Goal: Task Accomplishment & Management: Complete application form

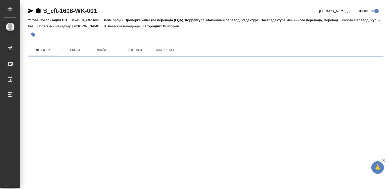
click at [382, 160] on icon "button" at bounding box center [383, 161] width 6 height 6
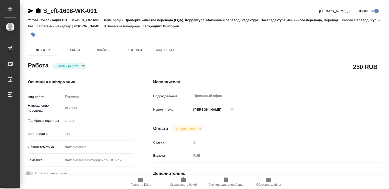
type textarea "x"
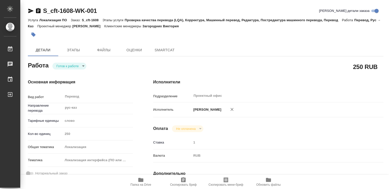
type textarea "x"
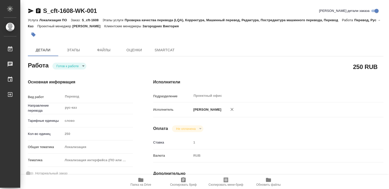
type textarea "x"
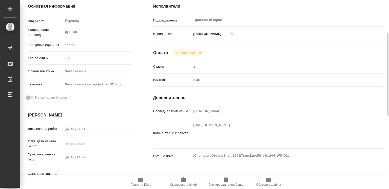
type textarea "x"
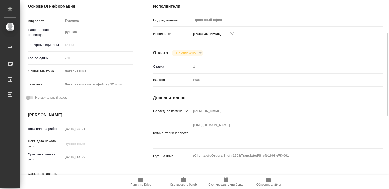
type textarea "x"
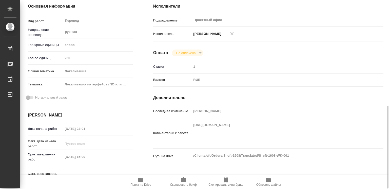
scroll to position [126, 0]
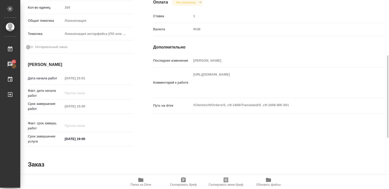
type textarea "x"
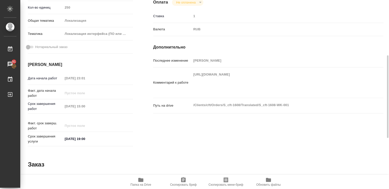
type textarea "x"
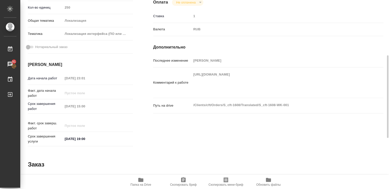
type textarea "x"
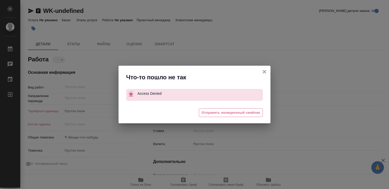
type textarea "x"
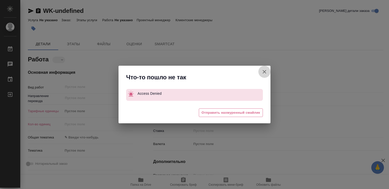
click at [263, 72] on icon "button" at bounding box center [264, 72] width 6 height 6
click at [263, 72] on div "Что-то пошло не так Access Denied 😒 Отправить нахмуренный смайлик" at bounding box center [194, 94] width 389 height 189
type textarea "x"
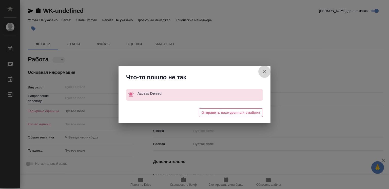
type textarea "x"
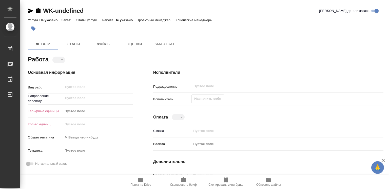
type textarea "x"
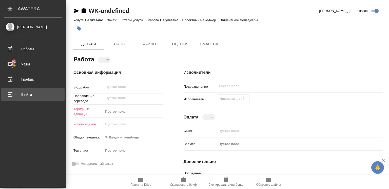
type textarea "x"
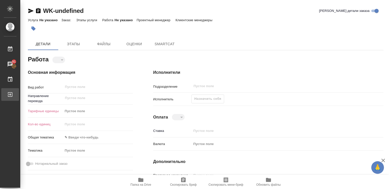
click at [10, 93] on div "Выйти" at bounding box center [3, 95] width 13 height 8
type textarea "x"
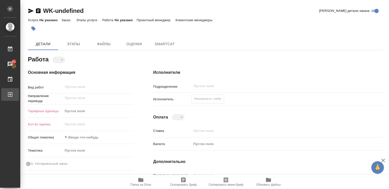
type textarea "x"
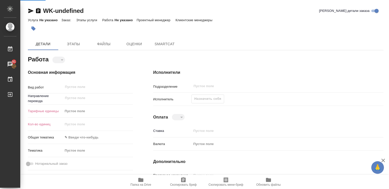
type textarea "x"
click at [383, 160] on icon "button" at bounding box center [383, 161] width 4 height 4
click at [383, 160] on div "Исполнители Подразделение ​ Исполнитель Назначить себя Оплата ​ Ставка Валюта П…" at bounding box center [268, 167] width 250 height 217
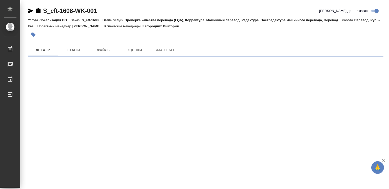
click at [382, 160] on icon "button" at bounding box center [383, 161] width 4 height 4
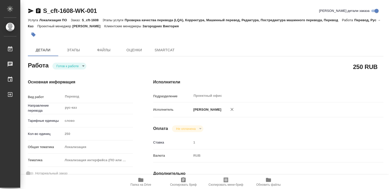
type textarea "x"
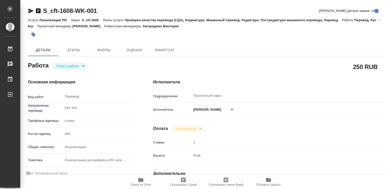
type textarea "x"
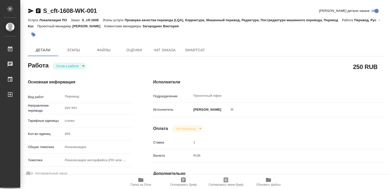
type textarea "x"
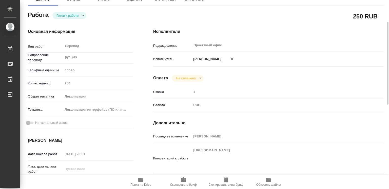
scroll to position [152, 0]
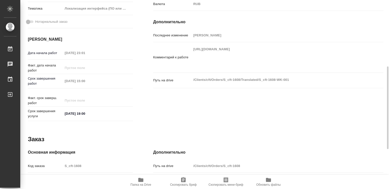
type textarea "x"
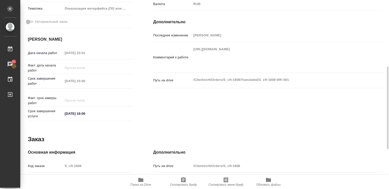
type textarea "x"
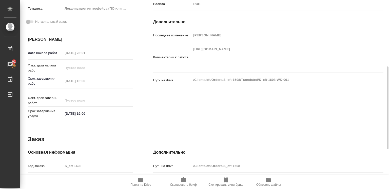
click at [312, 76] on div "Последнее изменение Дюсембаева Райхан Комментарий к работе https://smartcat.com…" at bounding box center [268, 62] width 230 height 63
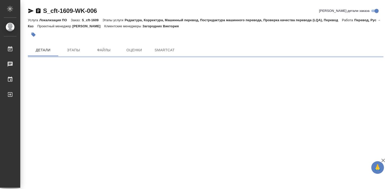
click at [382, 160] on icon "button" at bounding box center [383, 161] width 4 height 4
click at [382, 160] on div ".cls-1 fill:#fff; AWATERA Diussembayeva Raihan Работы Чаты График Выйти S_cft-1…" at bounding box center [194, 94] width 389 height 189
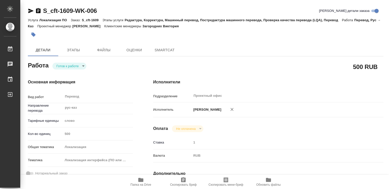
type textarea "x"
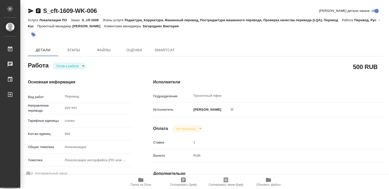
type textarea "x"
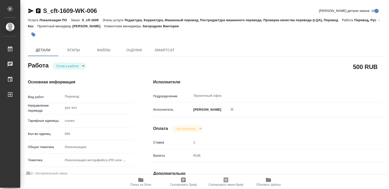
type textarea "x"
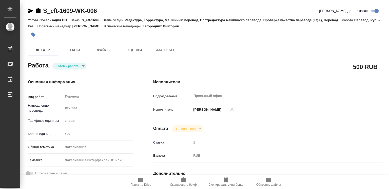
type textarea "x"
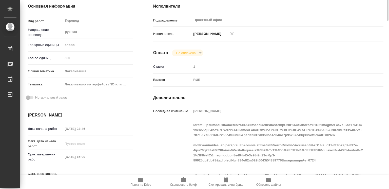
type textarea "x"
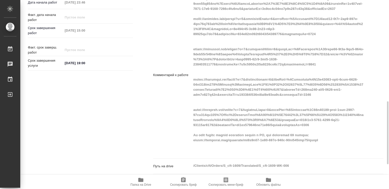
type textarea "x"
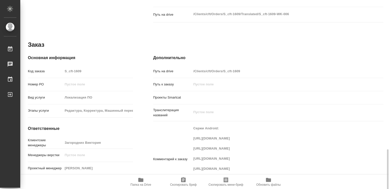
scroll to position [377, 0]
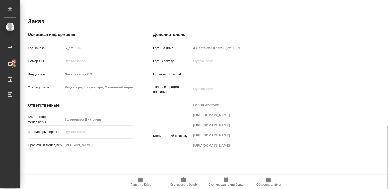
type textarea "x"
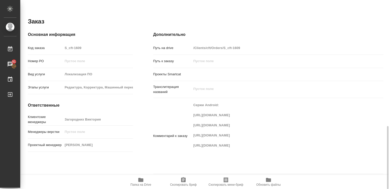
click at [180, 105] on div "Комментарий к заказу Сержи Android: [URL][DOMAIN_NAME] [URL][DOMAIN_NAME] [URL]…" at bounding box center [268, 136] width 230 height 72
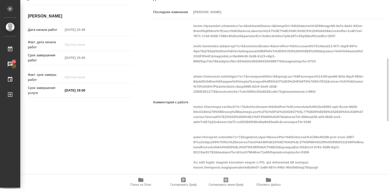
scroll to position [226, 0]
